Goal: Navigation & Orientation: Find specific page/section

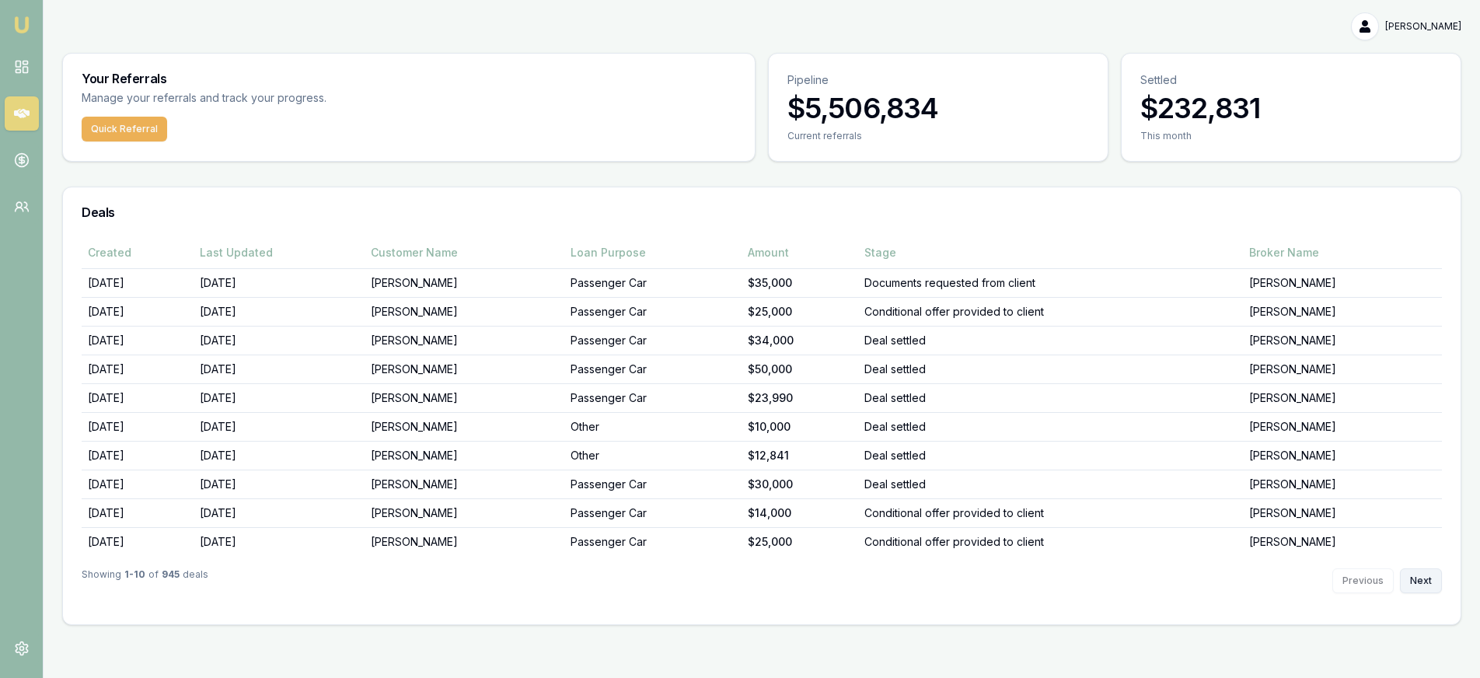
click at [1428, 581] on button "Next" at bounding box center [1421, 580] width 42 height 25
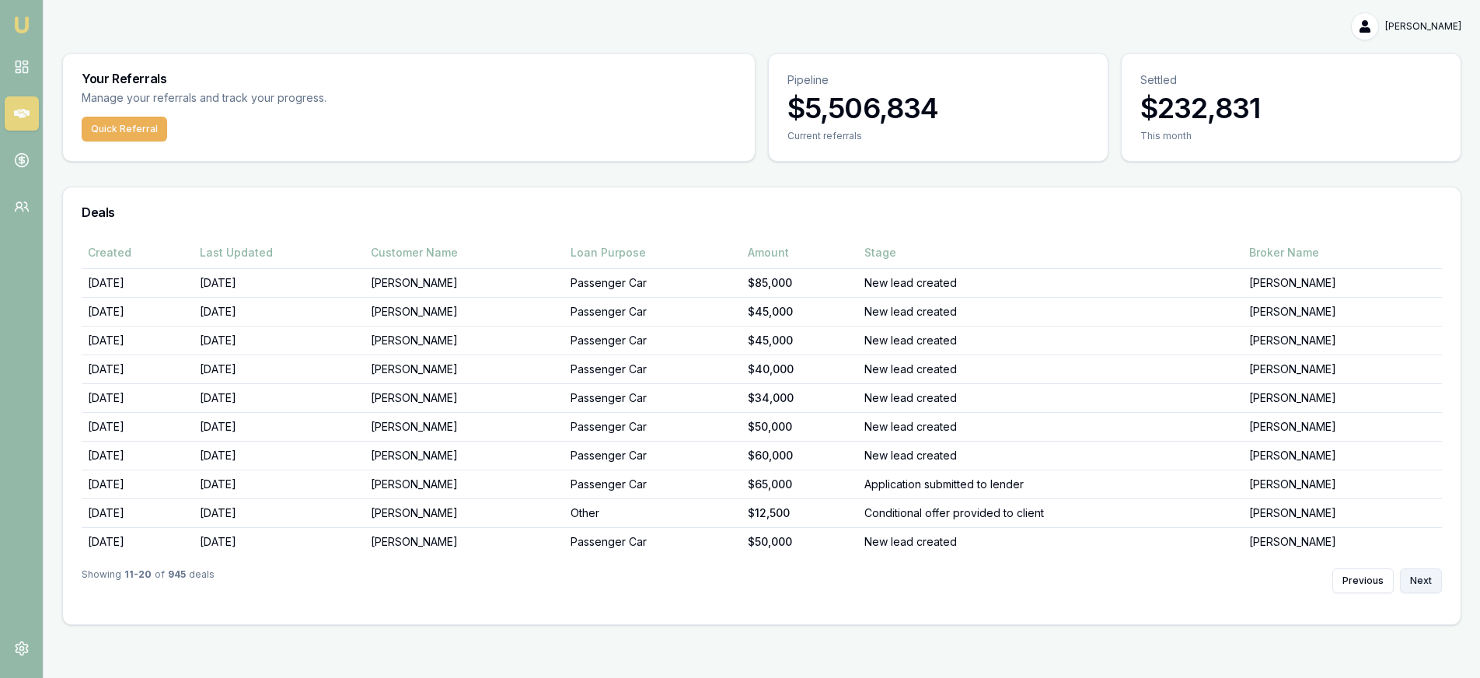
click at [1428, 581] on button "Next" at bounding box center [1421, 580] width 42 height 25
